Goal: Obtain resource: Obtain resource

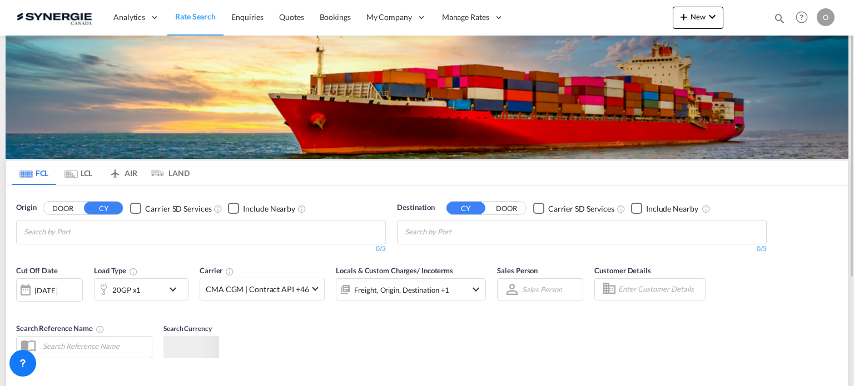
click at [776, 19] on md-icon "icon-magnify" at bounding box center [779, 18] width 12 height 12
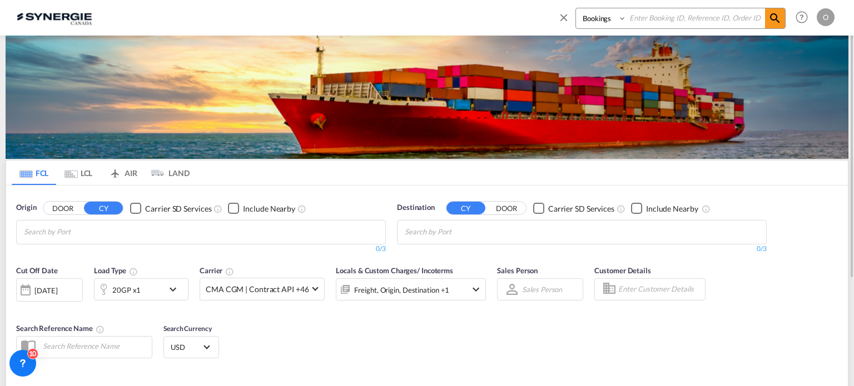
click at [597, 21] on select "Bookings Quotes Enquiries" at bounding box center [602, 18] width 53 height 20
select select "Quotes"
click at [576, 8] on select "Bookings Quotes Enquiries" at bounding box center [602, 18] width 53 height 20
click at [647, 19] on input at bounding box center [695, 17] width 138 height 19
paste input "SYC000014674"
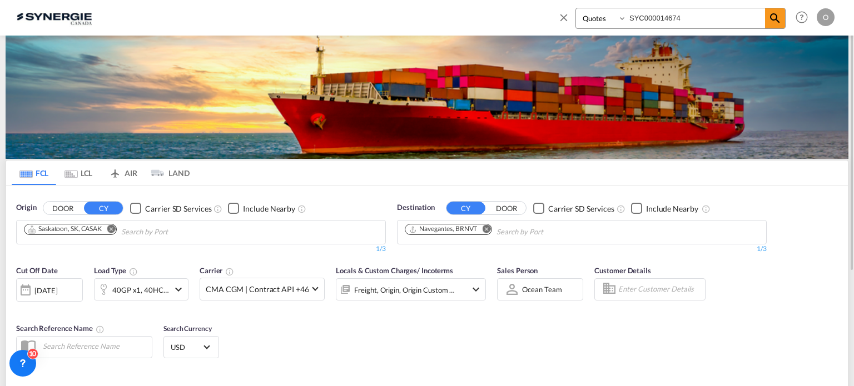
type input "SYC000014674"
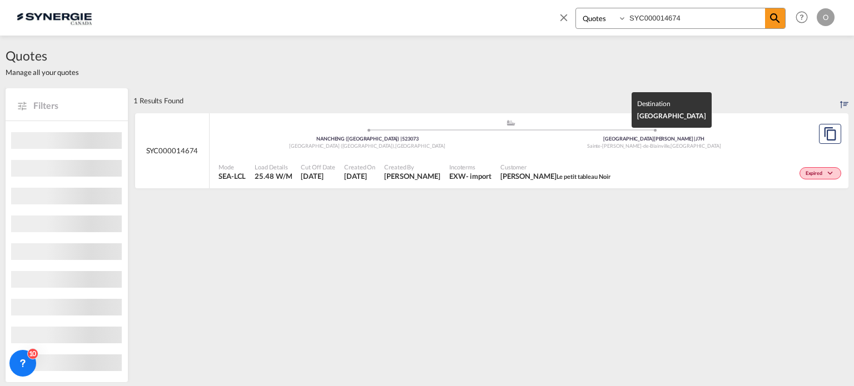
click at [729, 142] on div "Sainte-Thérèse-de-Blainville Southwest | J7H" at bounding box center [654, 139] width 287 height 7
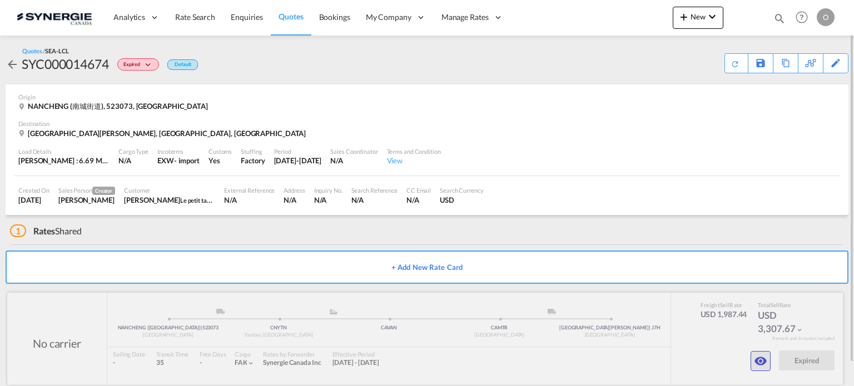
click at [763, 365] on md-icon "icon-eye" at bounding box center [760, 361] width 13 height 13
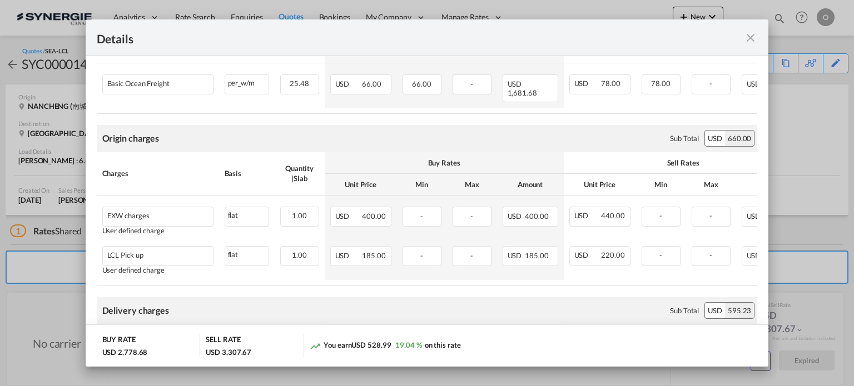
scroll to position [351, 0]
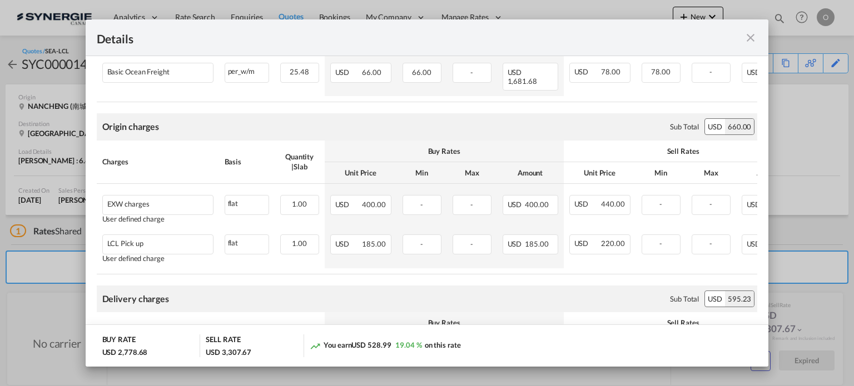
click at [753, 35] on md-icon "icon-close fg-AAA8AD m-0 cursor" at bounding box center [750, 37] width 13 height 13
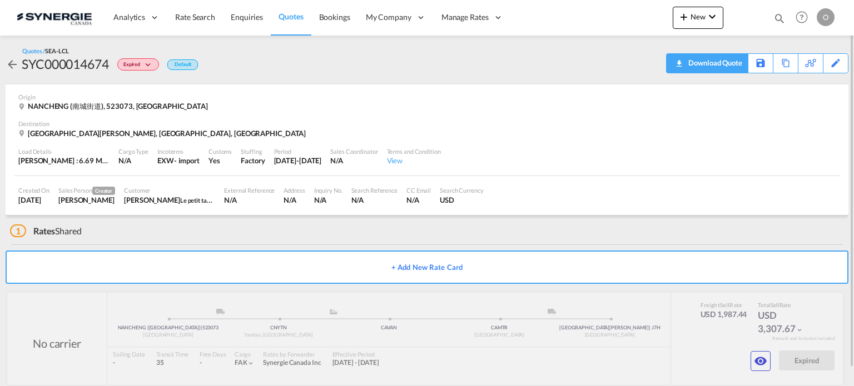
click at [730, 59] on div "Download Quote" at bounding box center [713, 63] width 57 height 18
